Goal: Find specific page/section: Find specific page/section

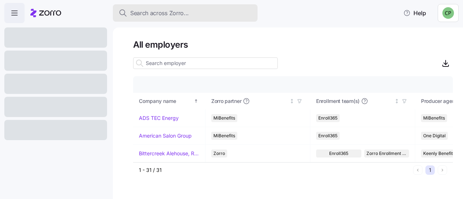
click at [153, 11] on span "Search across Zorro..." at bounding box center [159, 13] width 59 height 9
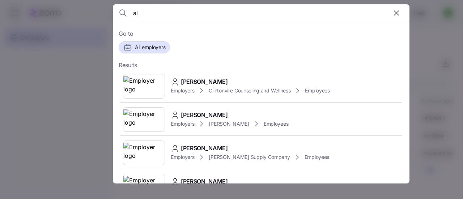
type input "a"
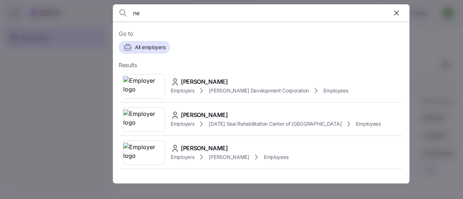
type input "n"
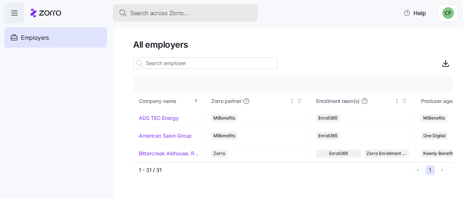
click at [150, 13] on span "Search across Zorro..." at bounding box center [159, 13] width 59 height 9
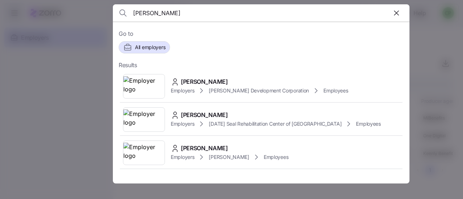
type input "[PERSON_NAME]"
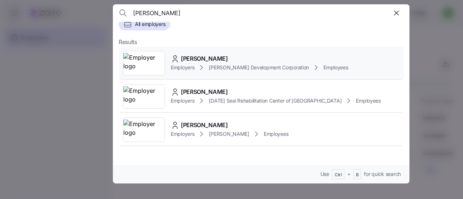
click at [237, 61] on div "[PERSON_NAME]" at bounding box center [260, 58] width 178 height 9
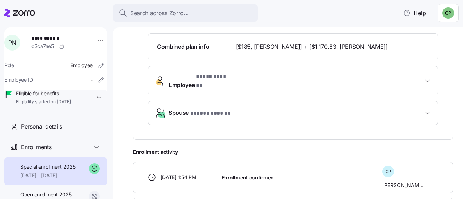
scroll to position [250, 0]
click at [285, 73] on span "Employee * **** ****** *" at bounding box center [296, 80] width 255 height 17
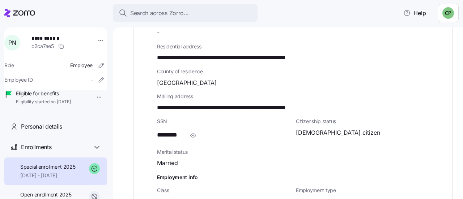
scroll to position [0, 0]
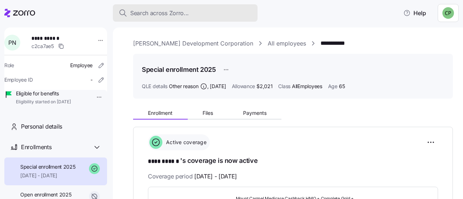
click at [134, 10] on span "Search across Zorro..." at bounding box center [159, 13] width 59 height 9
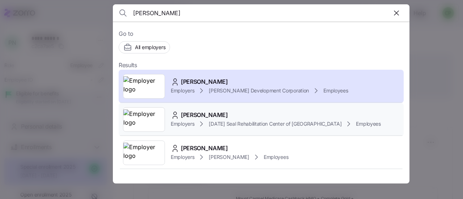
type input "[PERSON_NAME]"
click at [202, 119] on span "[PERSON_NAME]" at bounding box center [204, 115] width 47 height 9
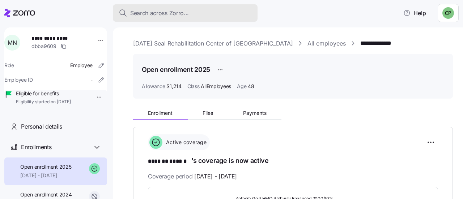
click at [153, 9] on span "Search across Zorro..." at bounding box center [159, 13] width 59 height 9
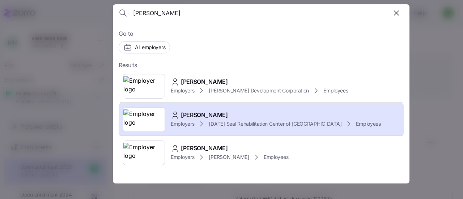
type input "[PERSON_NAME]"
click at [201, 156] on icon at bounding box center [201, 157] width 9 height 9
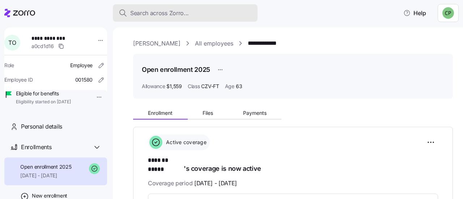
click at [156, 18] on button "Search across Zorro..." at bounding box center [185, 12] width 145 height 17
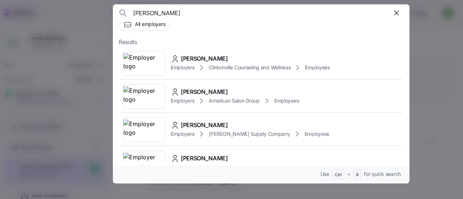
click at [177, 16] on input "[PERSON_NAME]" at bounding box center [225, 12] width 185 height 17
type input "[PERSON_NAME]"
click at [398, 15] on icon "button" at bounding box center [397, 13] width 4 height 4
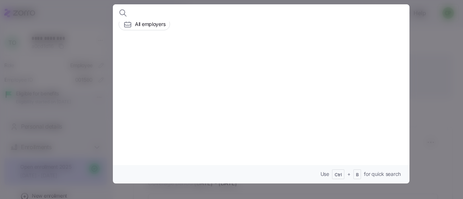
click at [145, 17] on input at bounding box center [225, 12] width 185 height 17
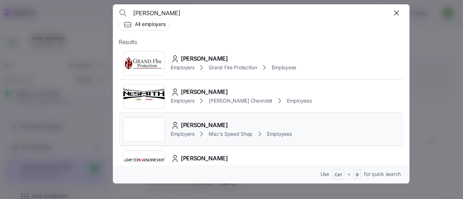
type input "[PERSON_NAME]"
click at [200, 119] on div "[PERSON_NAME] Employers Mac's Speed Shop Employees" at bounding box center [261, 129] width 285 height 33
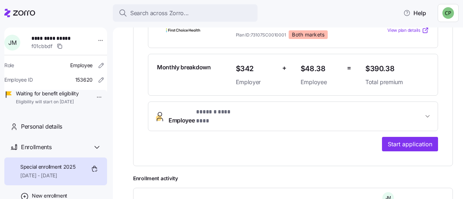
scroll to position [171, 0]
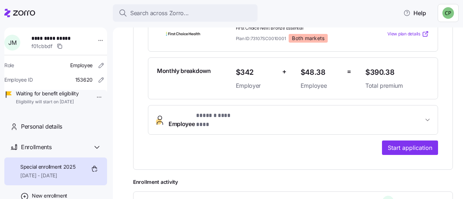
click at [335, 121] on button "Employee * ****** ******** *" at bounding box center [293, 120] width 290 height 29
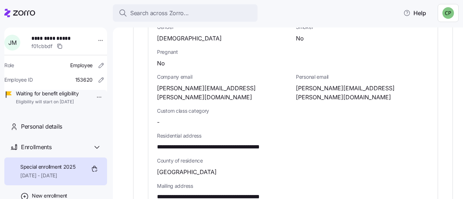
scroll to position [188, 0]
